Goal: Use online tool/utility: Utilize a website feature to perform a specific function

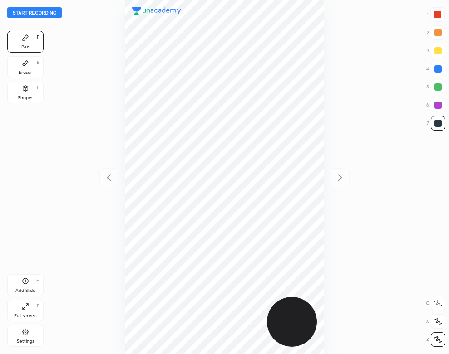
scroll to position [354, 303]
click at [29, 336] on icon at bounding box center [25, 332] width 7 height 8
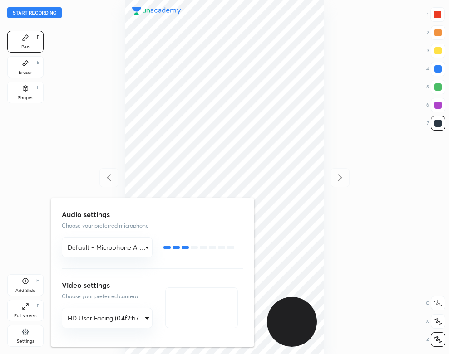
click at [90, 161] on div at bounding box center [224, 177] width 449 height 354
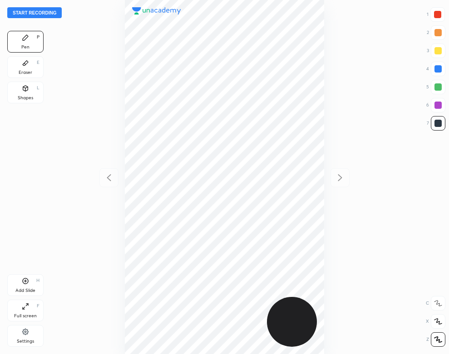
click at [53, 10] on button "Start recording" at bounding box center [34, 12] width 54 height 11
click at [26, 68] on div "Eraser E" at bounding box center [25, 67] width 36 height 22
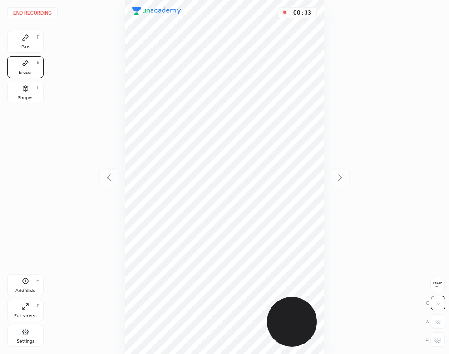
click at [34, 42] on div "Pen P" at bounding box center [25, 42] width 36 height 22
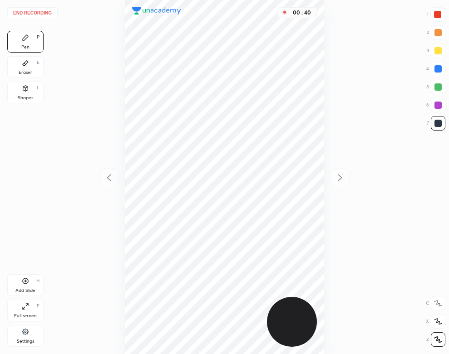
click at [34, 61] on div "Eraser E" at bounding box center [25, 67] width 36 height 22
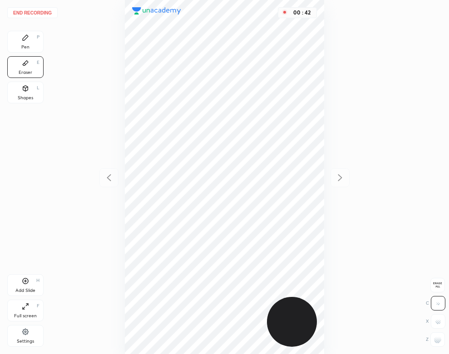
click at [41, 49] on div "Pen P" at bounding box center [25, 42] width 36 height 22
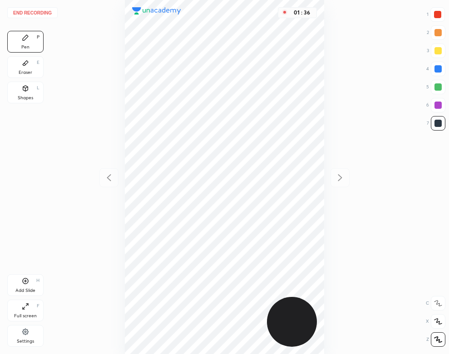
click at [26, 65] on icon at bounding box center [25, 62] width 7 height 7
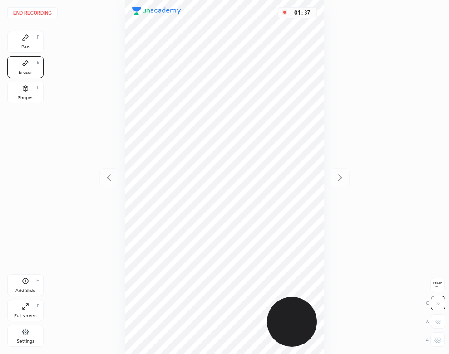
click at [46, 46] on div "End recording 1 2 3 4 5 6 7 R O A L C X Z Erase all C X Z Pen P Eraser E Shapes…" at bounding box center [224, 177] width 449 height 354
click at [27, 48] on div "Pen" at bounding box center [25, 47] width 8 height 5
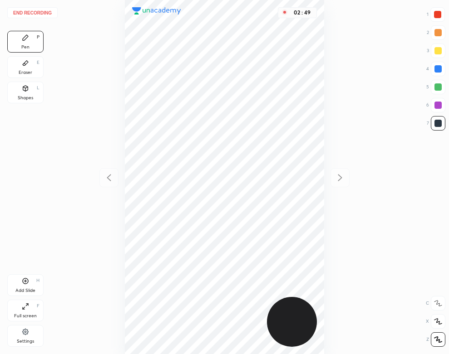
click at [33, 285] on div "Add Slide H" at bounding box center [25, 285] width 36 height 22
click at [42, 10] on button "End recording" at bounding box center [32, 12] width 50 height 11
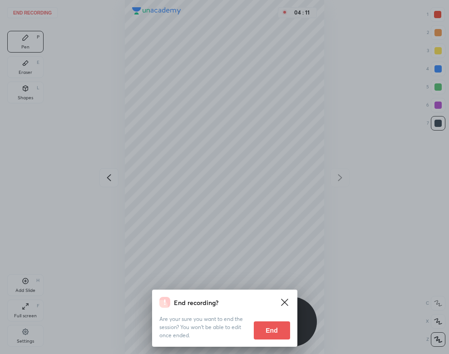
click at [266, 329] on button "End" at bounding box center [272, 331] width 36 height 18
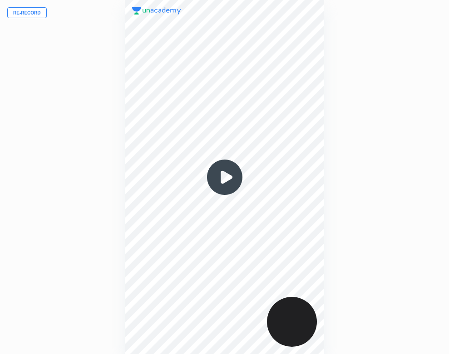
click at [230, 168] on img at bounding box center [225, 178] width 44 height 44
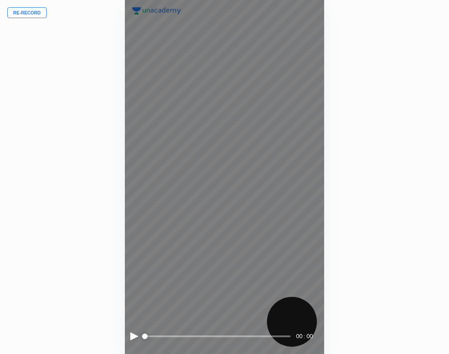
click at [132, 336] on div at bounding box center [134, 336] width 8 height 8
